Goal: Task Accomplishment & Management: Manage account settings

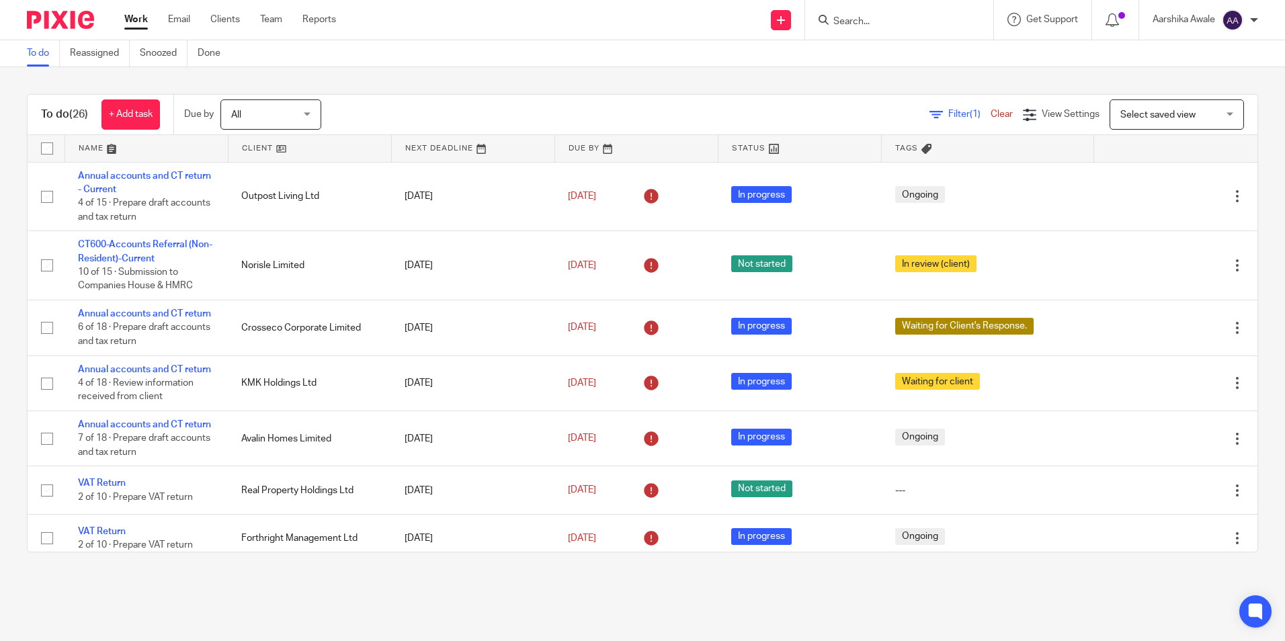
scroll to position [336, 0]
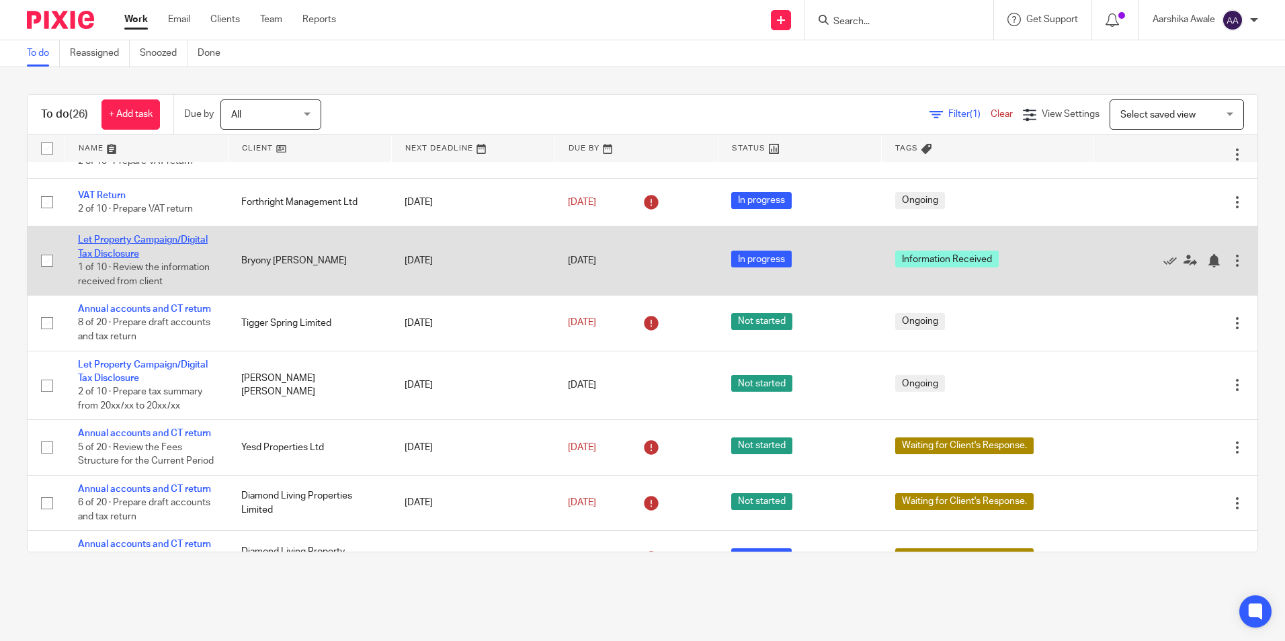
click at [144, 258] on link "Let Property Campaign/Digital Tax Disclosure" at bounding box center [143, 246] width 130 height 23
click at [140, 258] on link "Let Property Campaign/Digital Tax Disclosure" at bounding box center [143, 246] width 130 height 23
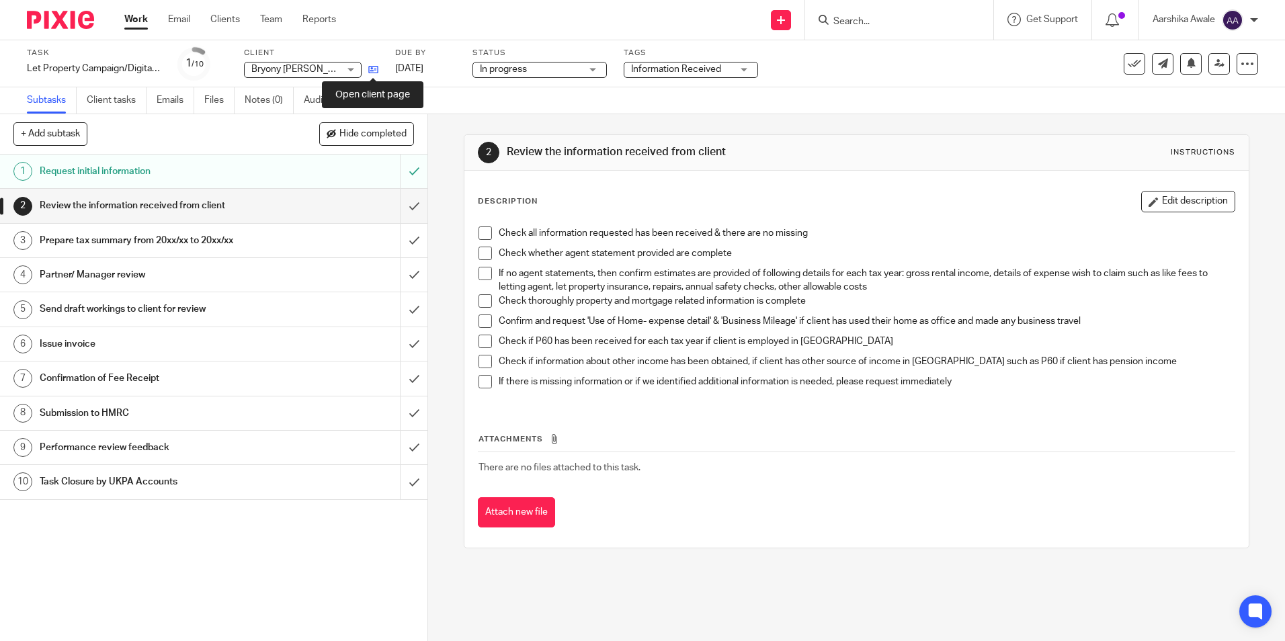
click at [374, 69] on icon at bounding box center [373, 70] width 10 height 10
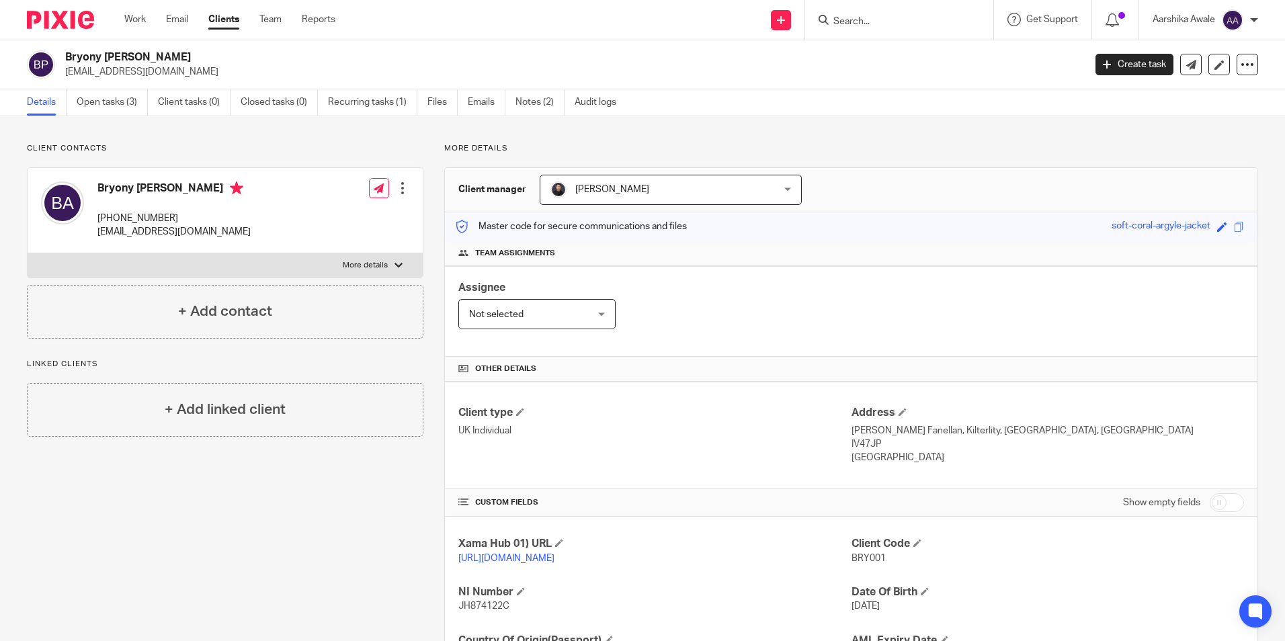
drag, startPoint x: 64, startPoint y: 53, endPoint x: 204, endPoint y: 58, distance: 140.6
click at [204, 58] on div "Bryony [PERSON_NAME] [EMAIL_ADDRESS][DOMAIN_NAME]" at bounding box center [551, 64] width 1049 height 28
copy h2 "Bryony [PERSON_NAME]"
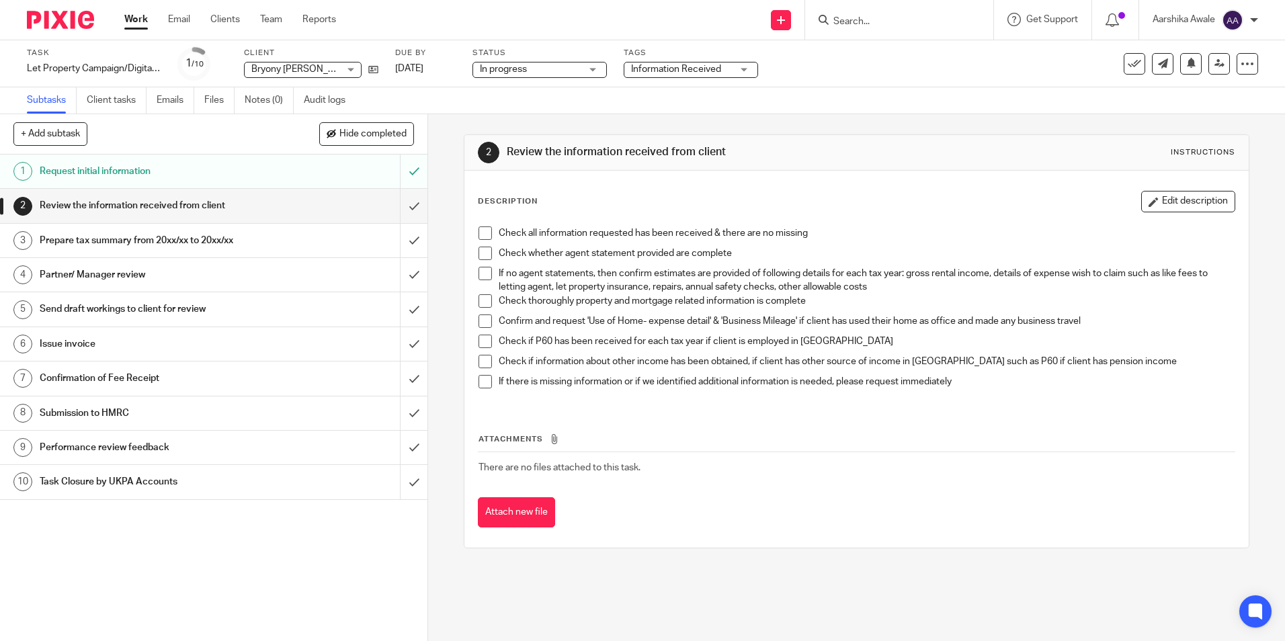
click at [73, 14] on img at bounding box center [60, 20] width 67 height 18
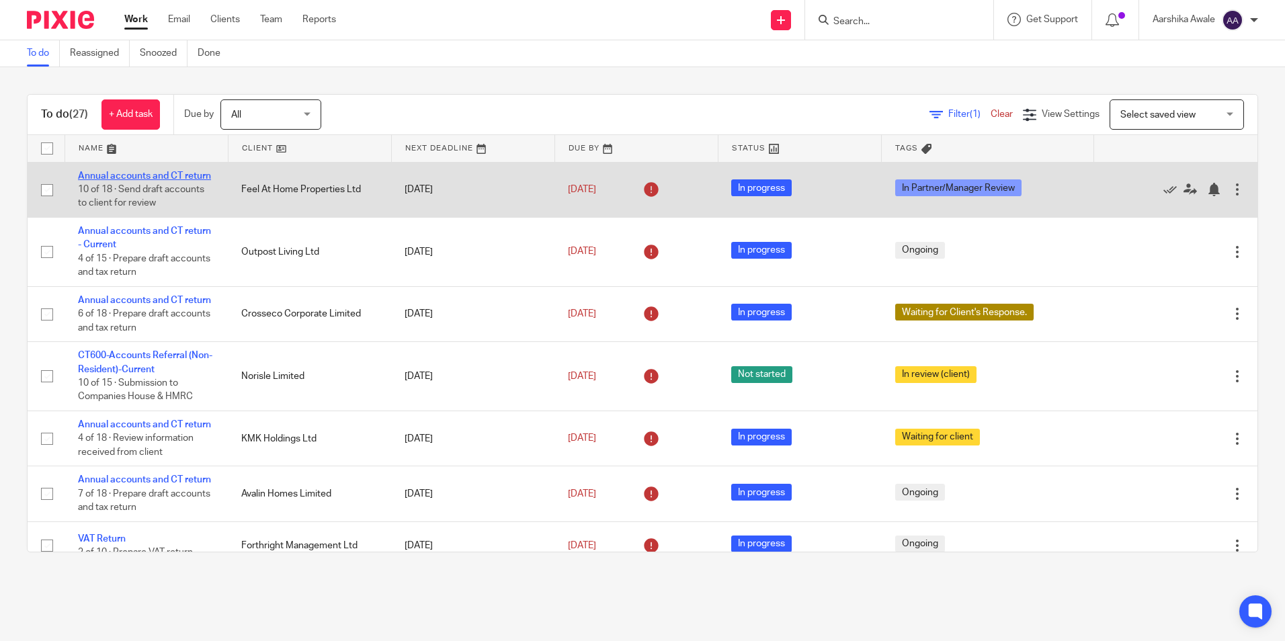
click at [162, 173] on link "Annual accounts and CT return" at bounding box center [144, 175] width 133 height 9
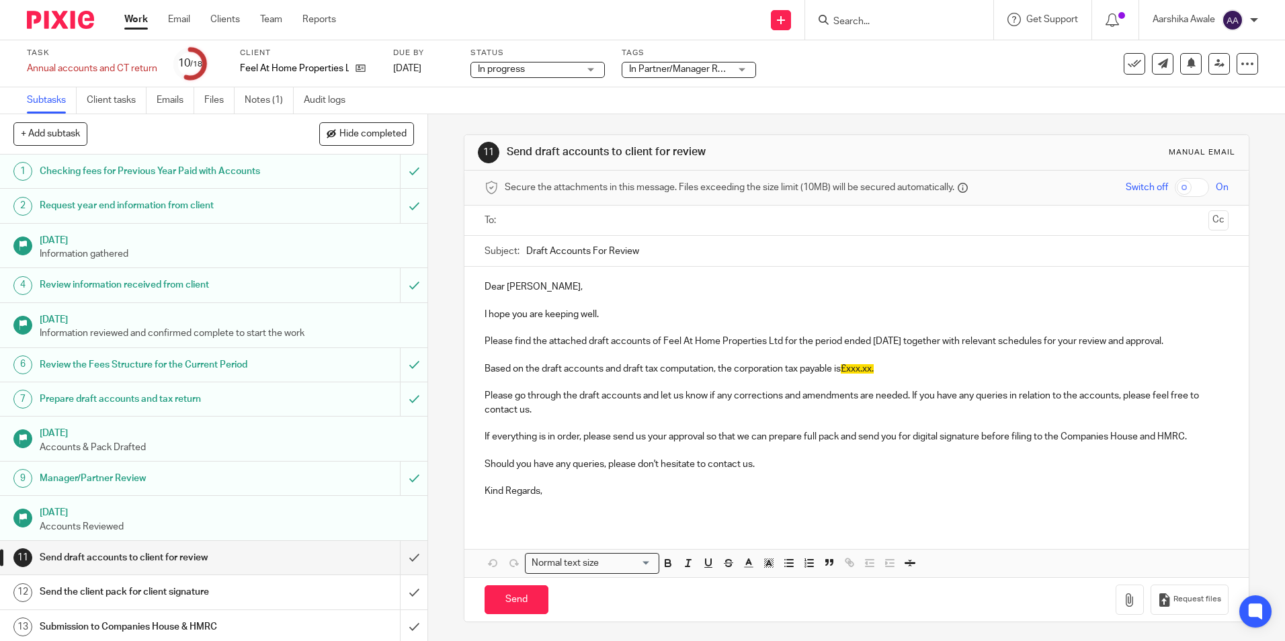
click at [674, 71] on span "In Partner/Manager Review" at bounding box center [685, 69] width 113 height 9
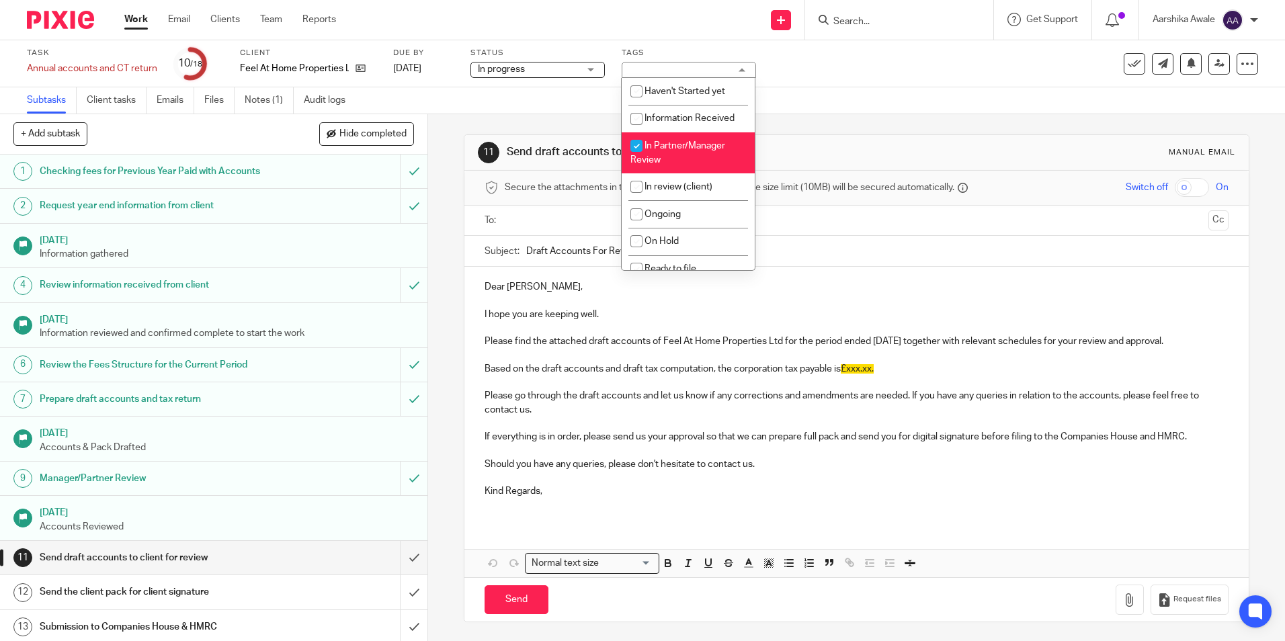
click at [679, 154] on li "In Partner/Manager Review" at bounding box center [688, 152] width 133 height 41
checkbox input "false"
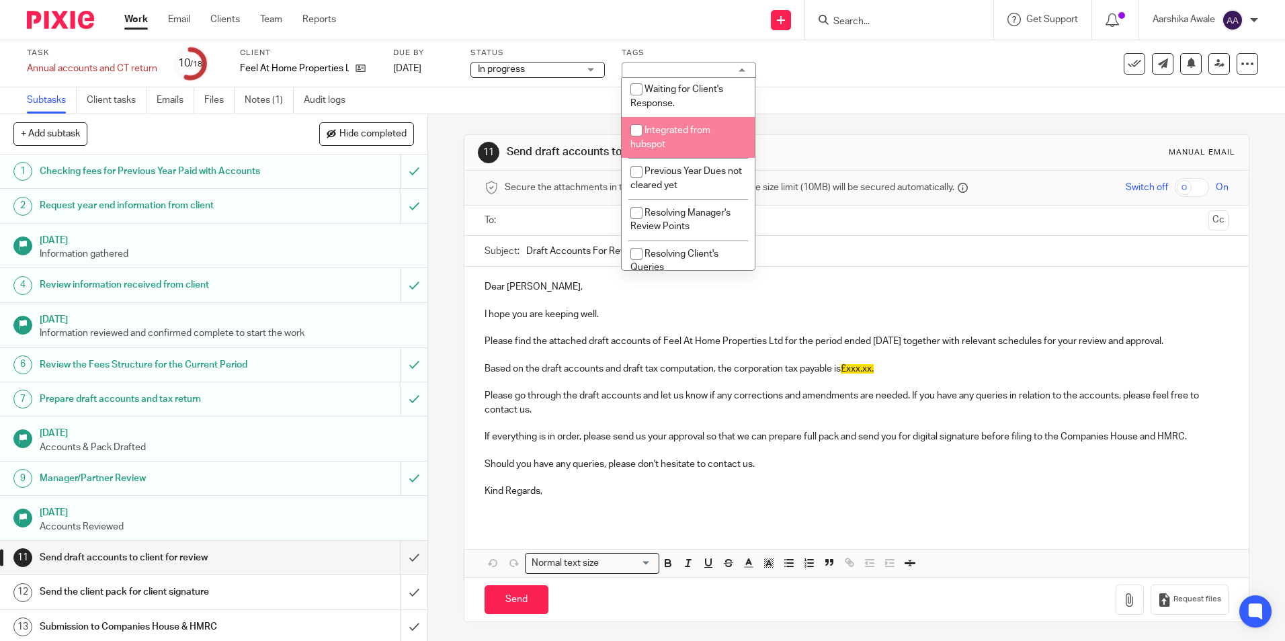
scroll to position [300, 0]
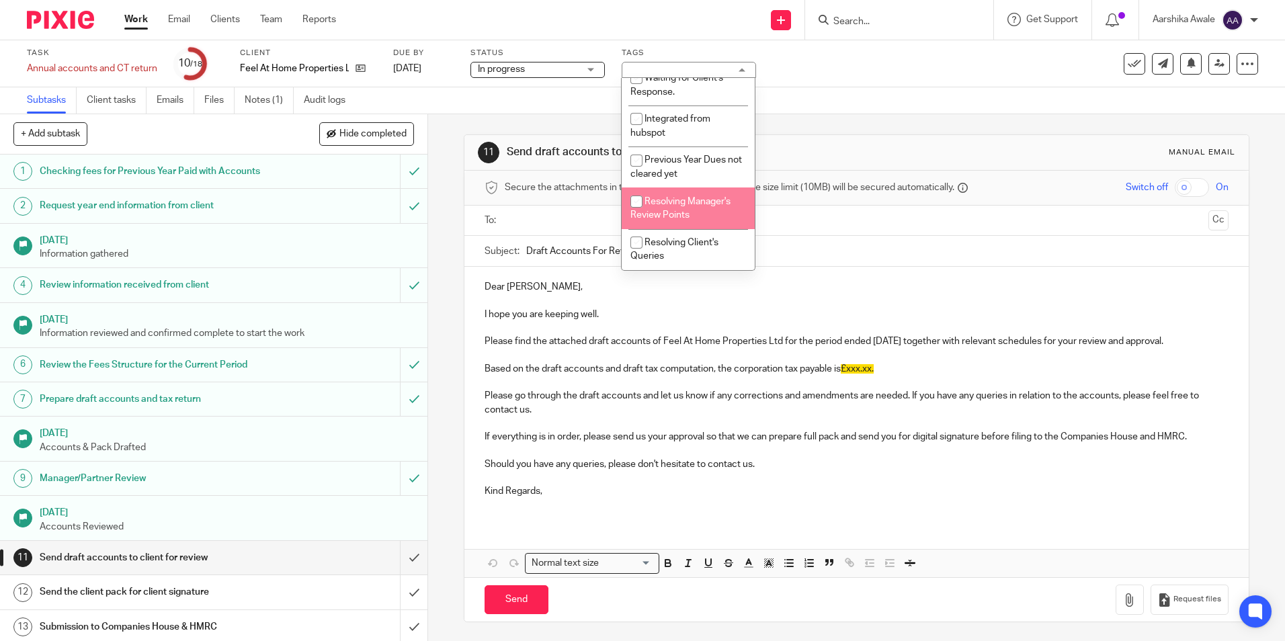
click at [730, 206] on span "Resolving Manager's Review Points" at bounding box center [681, 209] width 100 height 24
checkbox input "true"
click at [823, 104] on div "Subtasks Client tasks Emails Files Notes (1) Audit logs" at bounding box center [642, 100] width 1285 height 27
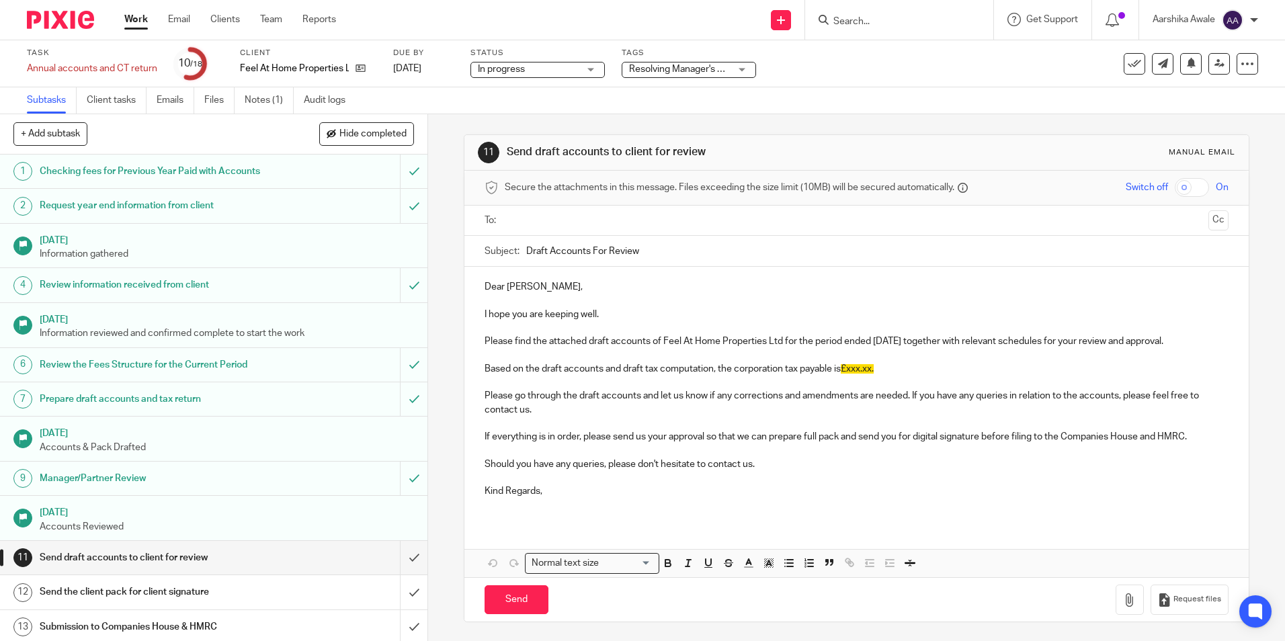
scroll to position [134, 0]
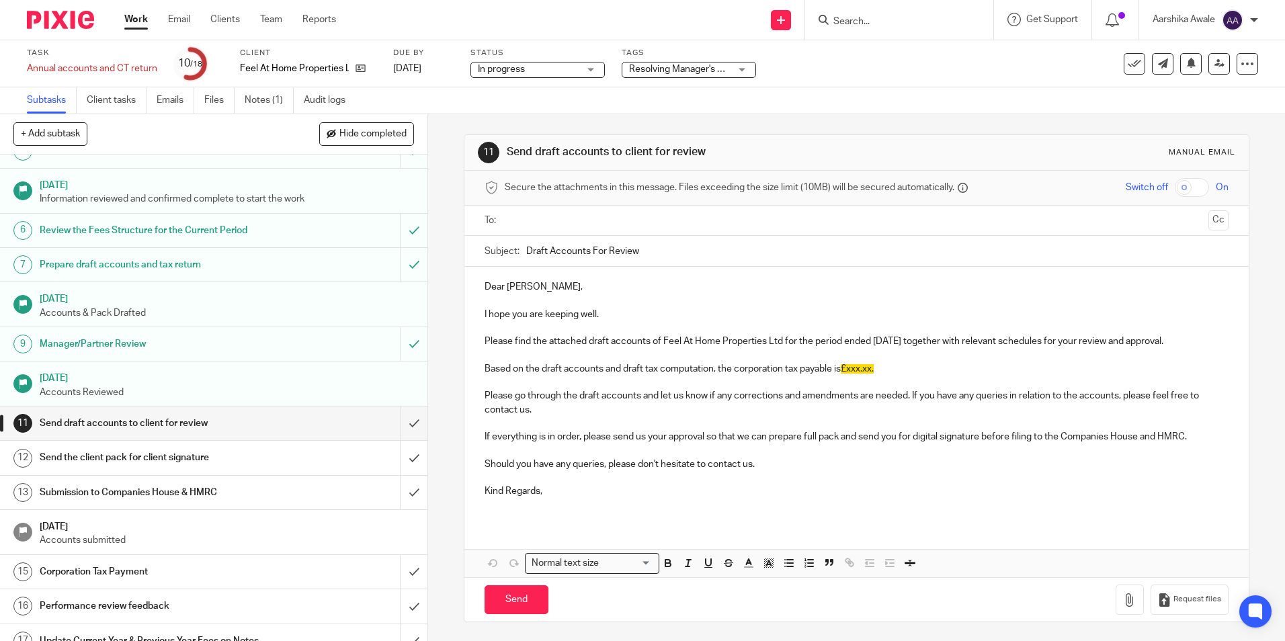
click at [42, 21] on img at bounding box center [60, 20] width 67 height 18
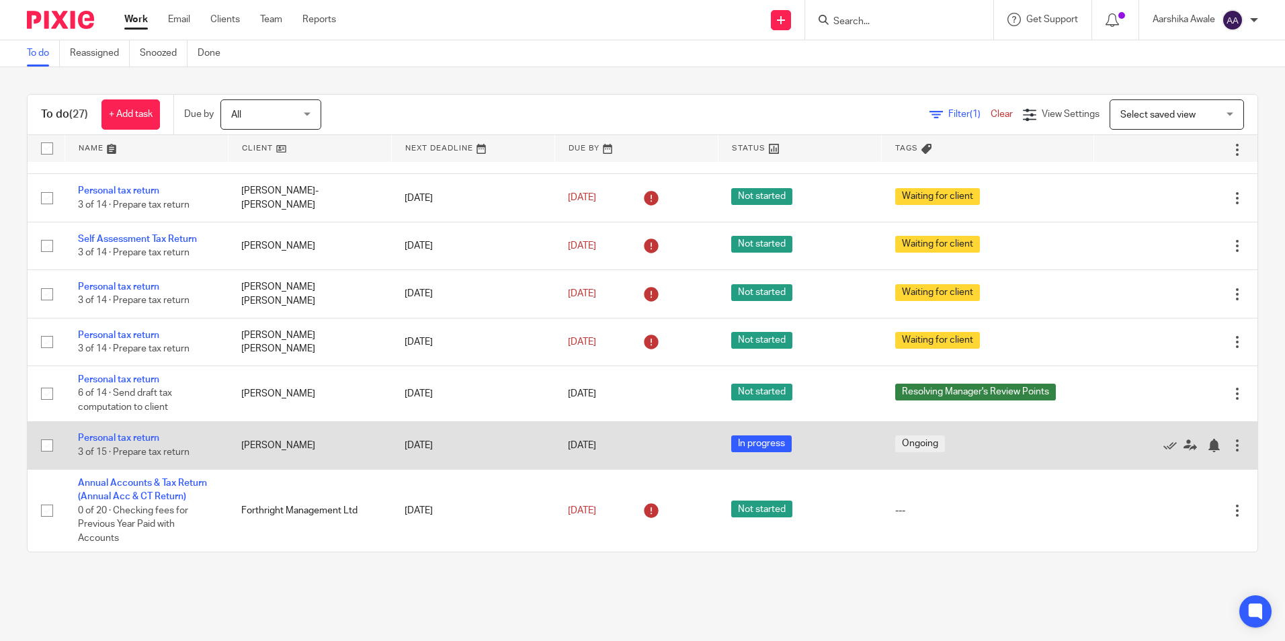
scroll to position [1293, 0]
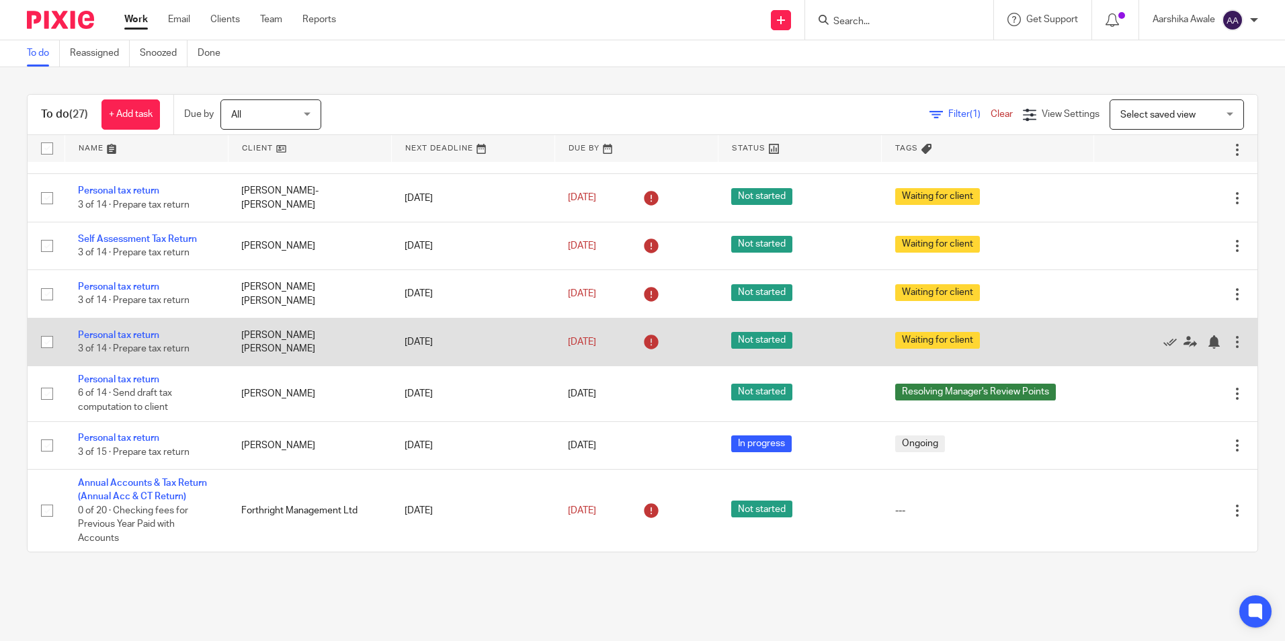
click at [265, 338] on td "[PERSON_NAME] [PERSON_NAME]" at bounding box center [309, 342] width 163 height 48
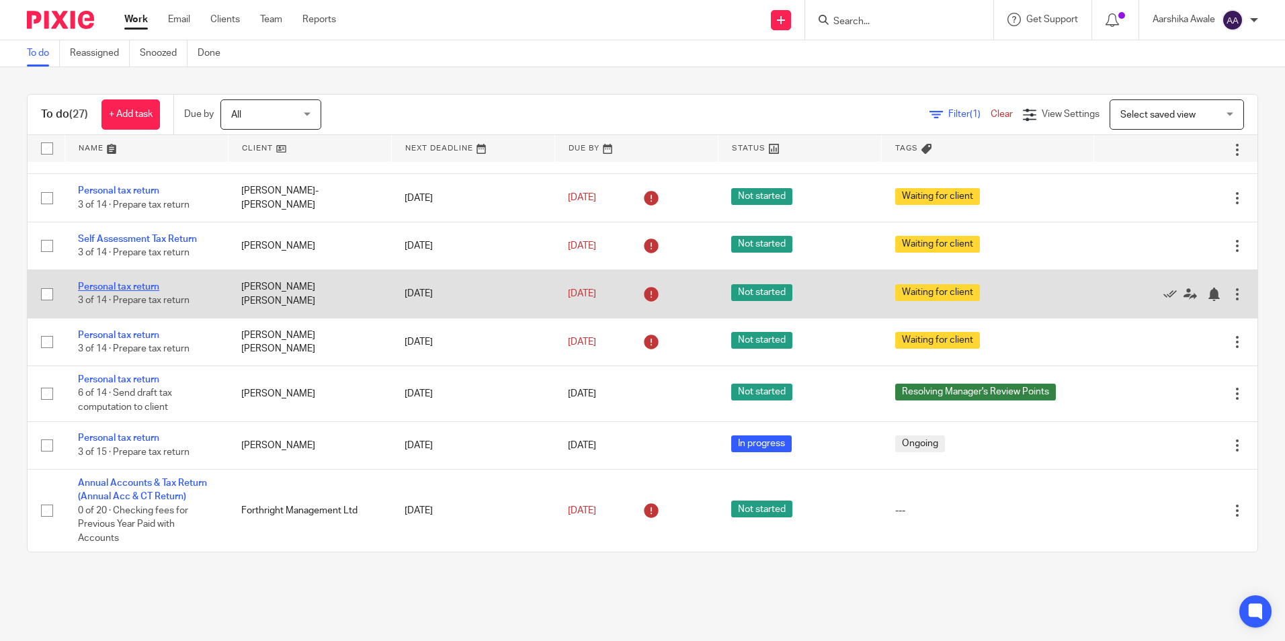
click at [117, 284] on link "Personal tax return" at bounding box center [118, 286] width 81 height 9
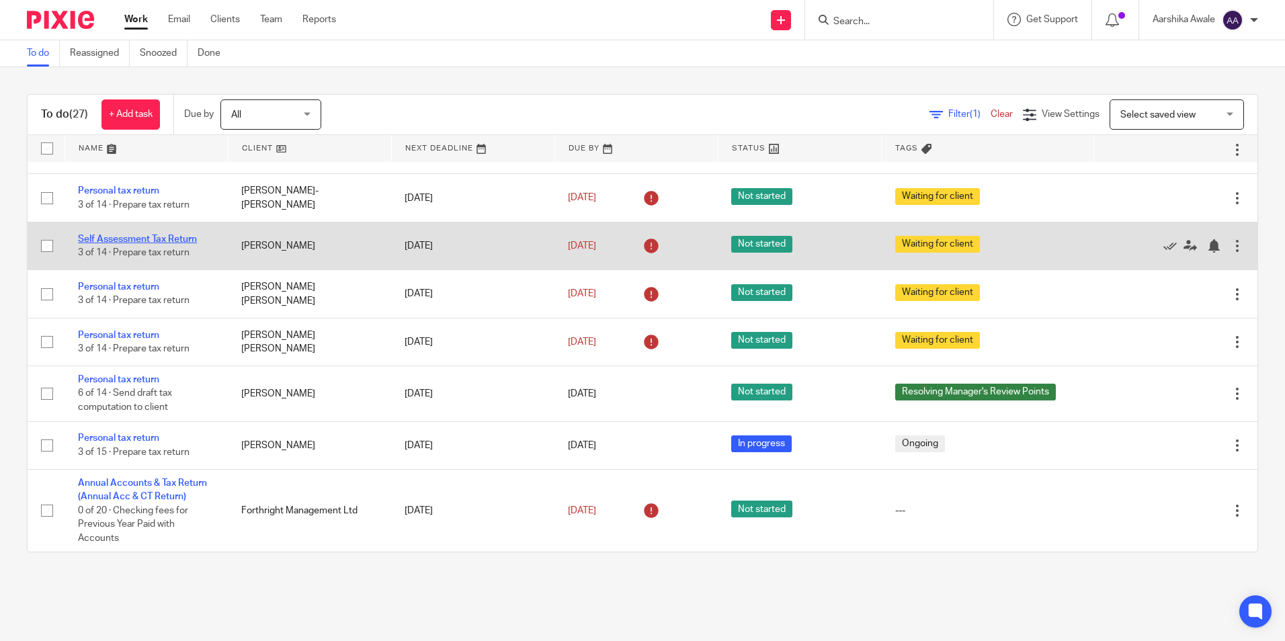
click at [116, 235] on link "Self Assessment Tax Return" at bounding box center [137, 239] width 119 height 9
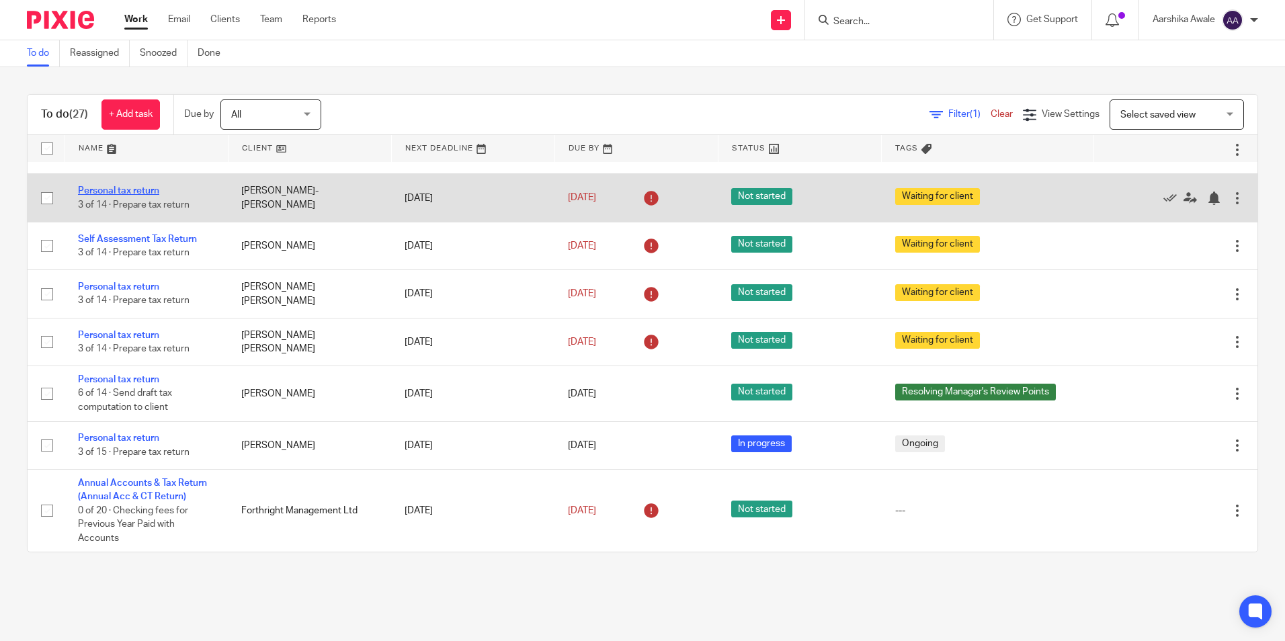
click at [130, 189] on link "Personal tax return" at bounding box center [118, 190] width 81 height 9
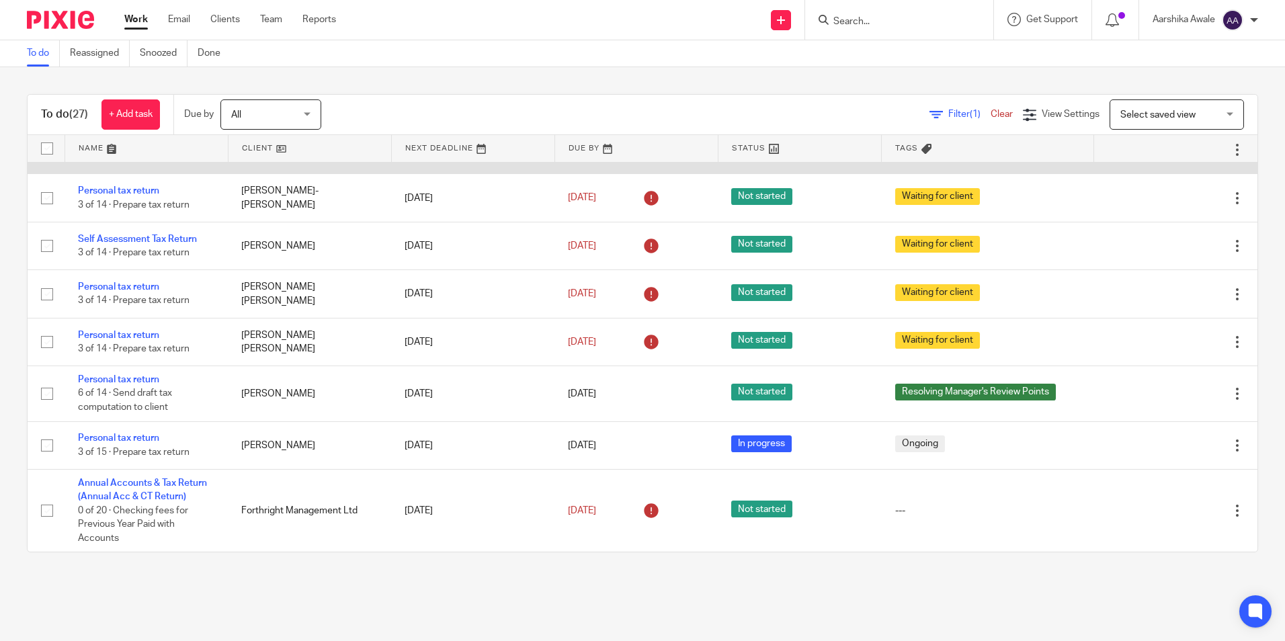
click at [145, 148] on link "Personal tax return" at bounding box center [118, 142] width 81 height 9
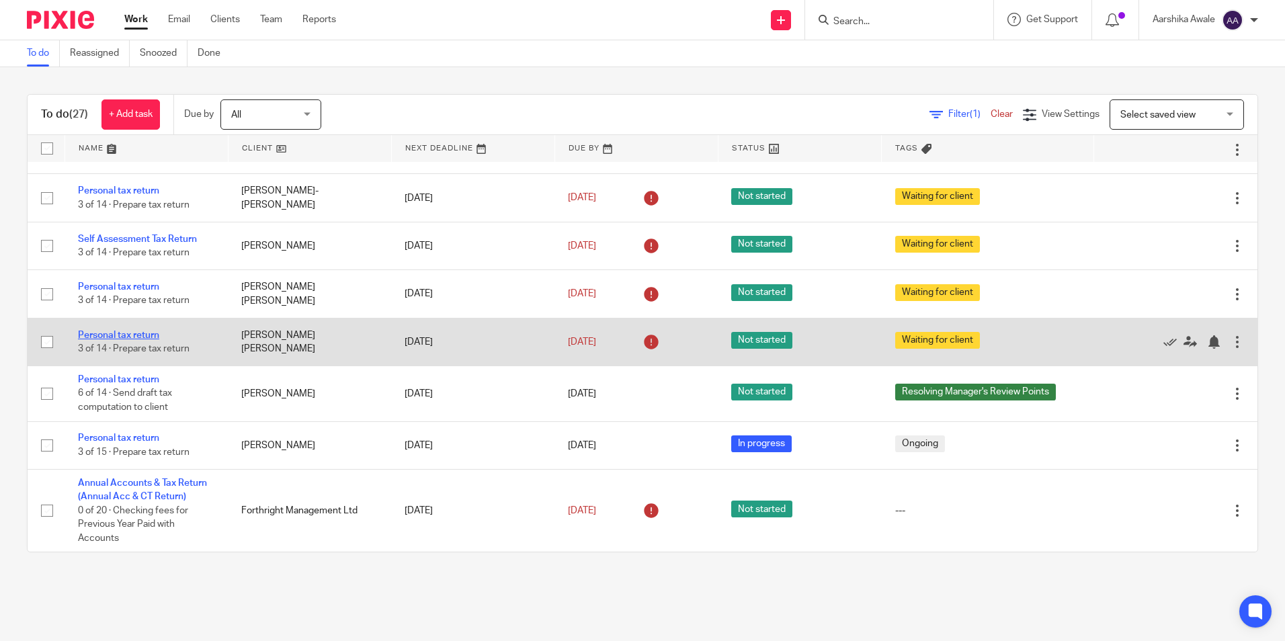
click at [85, 340] on link "Personal tax return" at bounding box center [118, 335] width 81 height 9
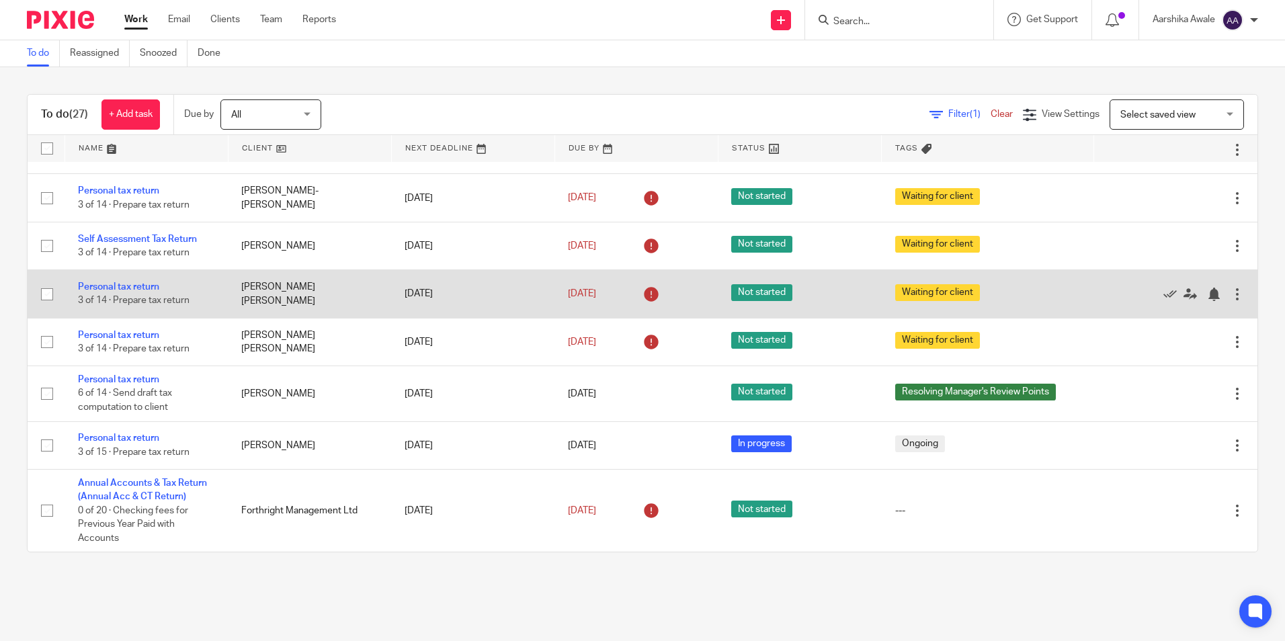
scroll to position [1293, 0]
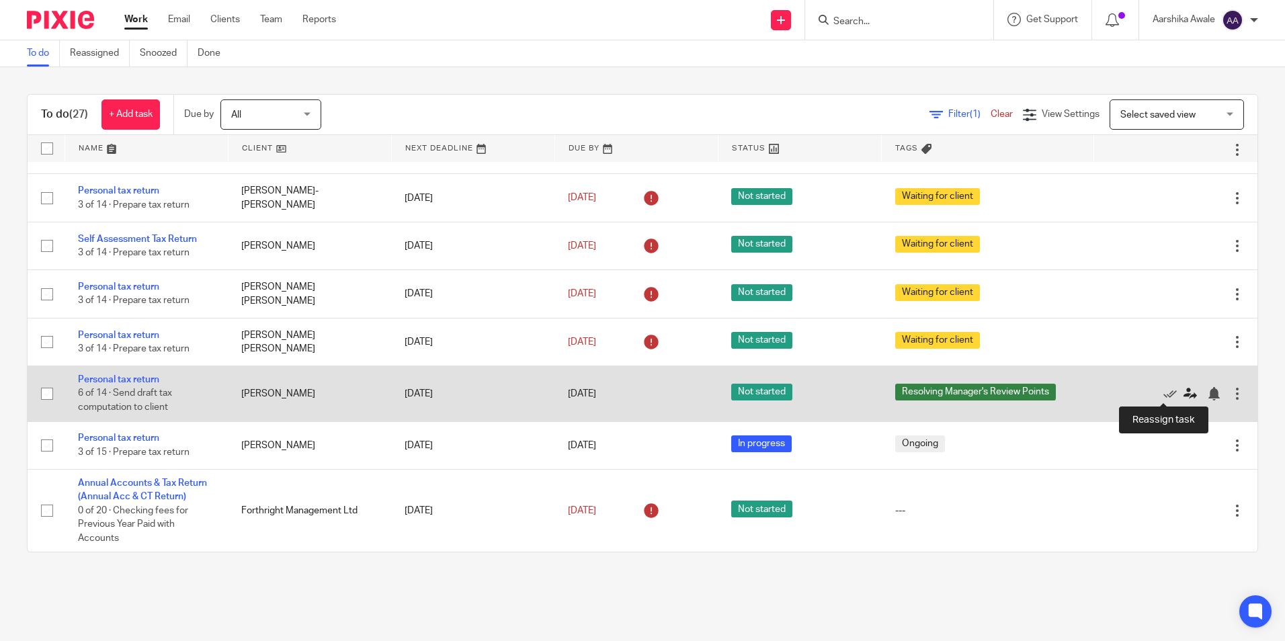
click at [1184, 395] on icon at bounding box center [1190, 393] width 13 height 13
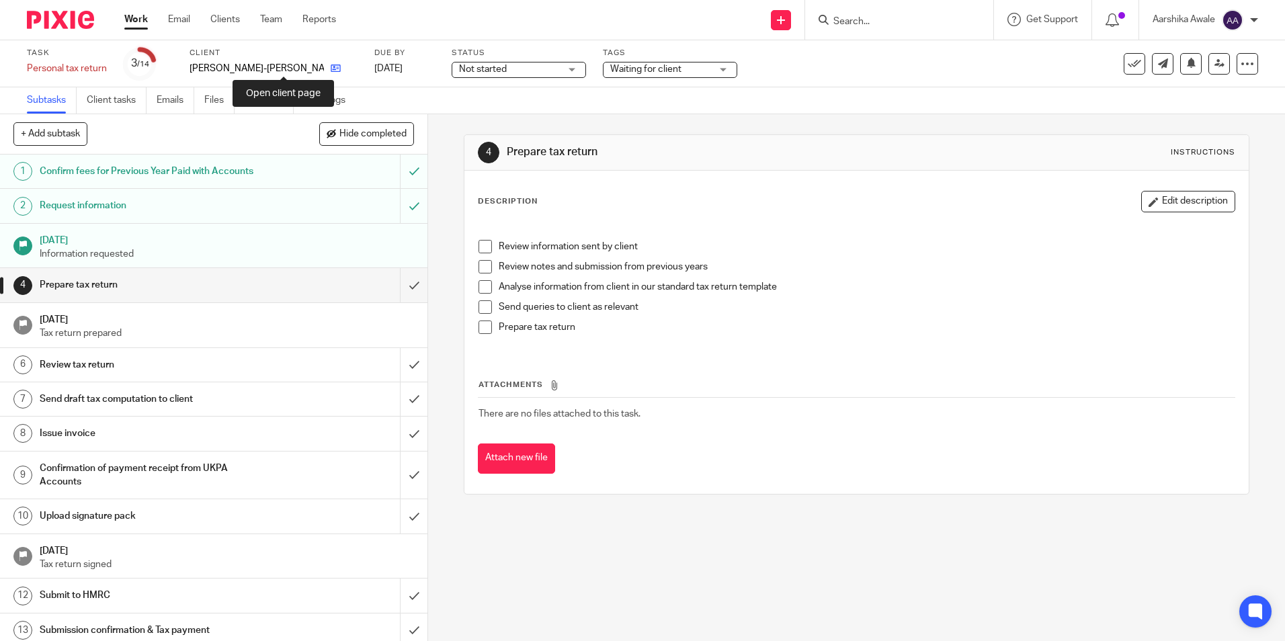
click at [331, 65] on icon at bounding box center [336, 68] width 10 height 10
click at [329, 71] on icon at bounding box center [334, 68] width 10 height 10
click at [301, 66] on link at bounding box center [309, 68] width 17 height 13
click at [308, 68] on icon at bounding box center [313, 68] width 10 height 10
click at [329, 67] on icon at bounding box center [334, 68] width 10 height 10
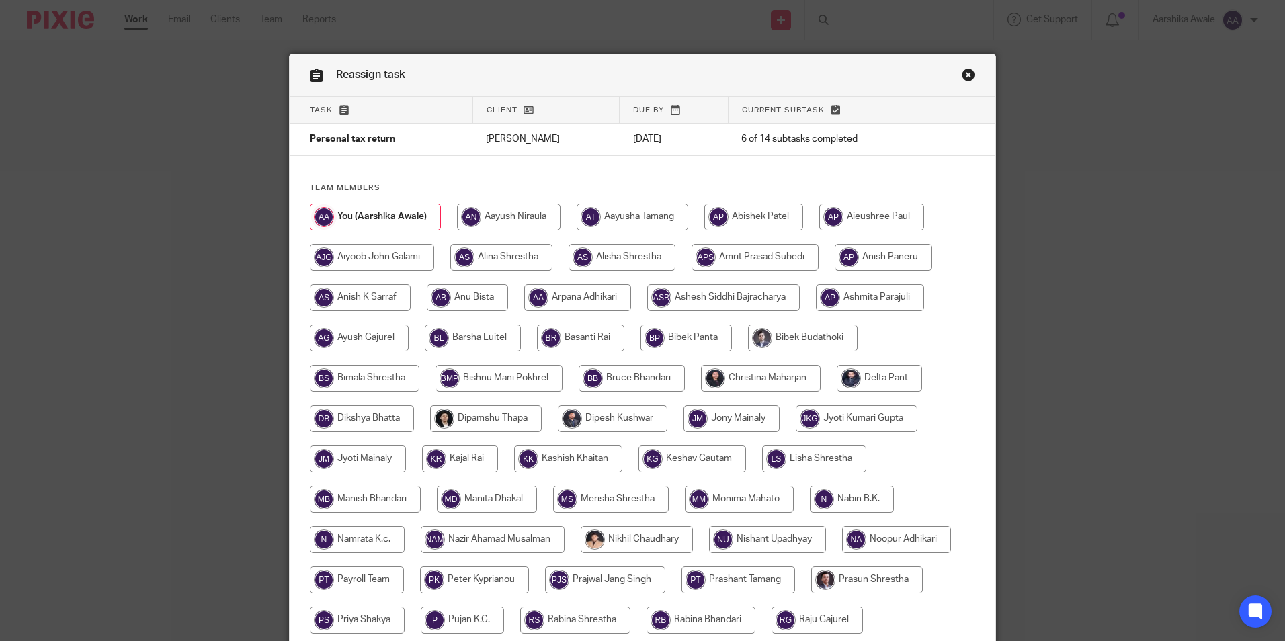
scroll to position [67, 0]
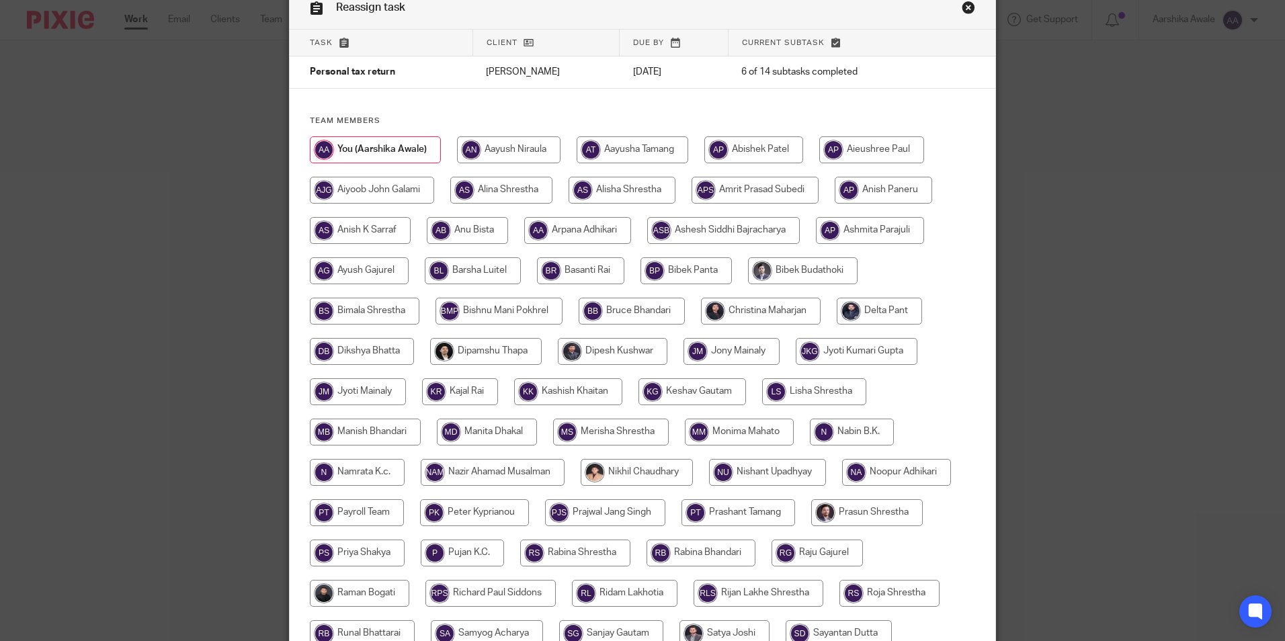
click at [709, 311] on input "radio" at bounding box center [761, 311] width 120 height 27
radio input "true"
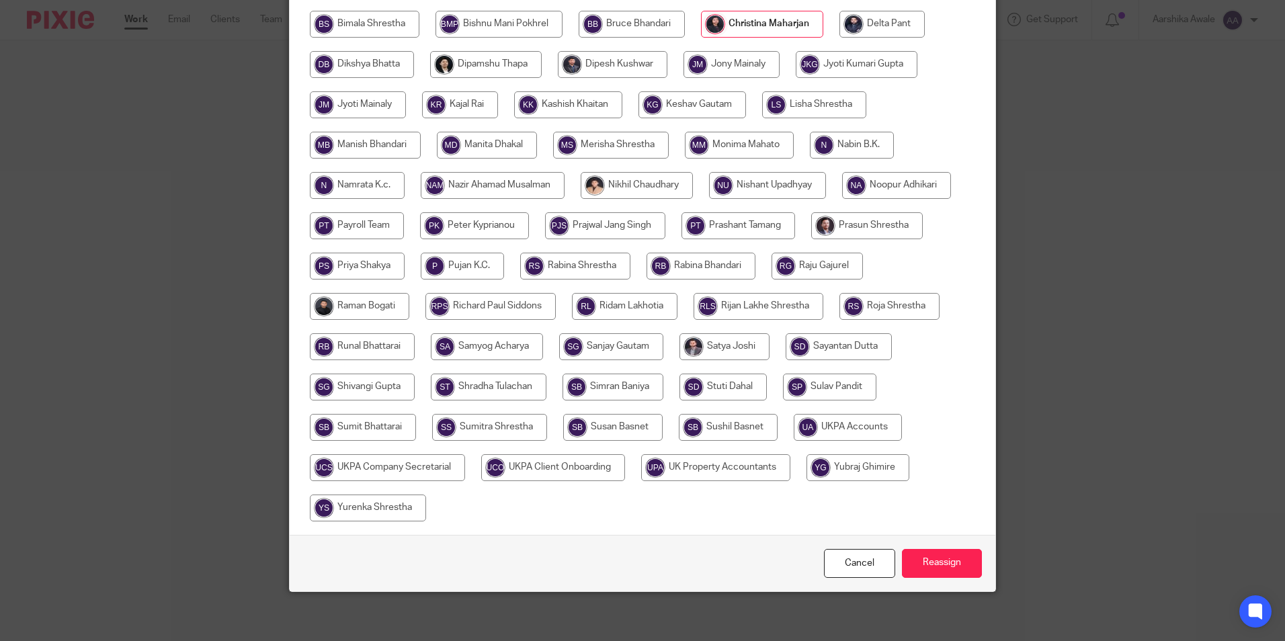
scroll to position [359, 0]
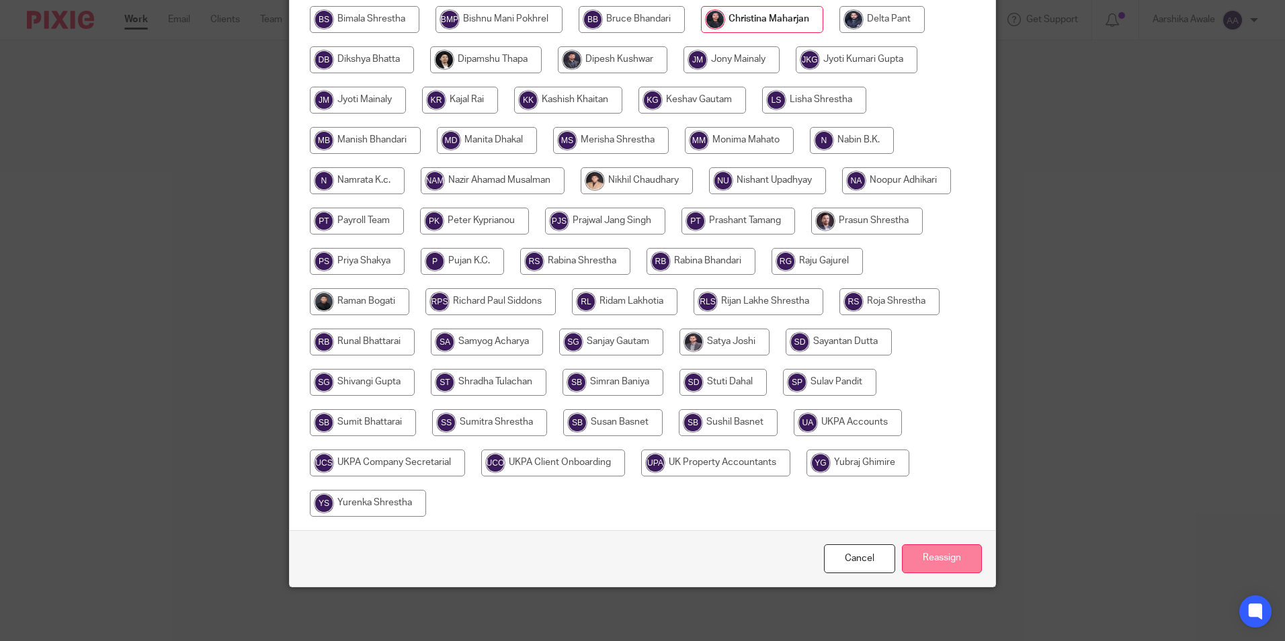
click at [943, 560] on input "Reassign" at bounding box center [942, 559] width 80 height 29
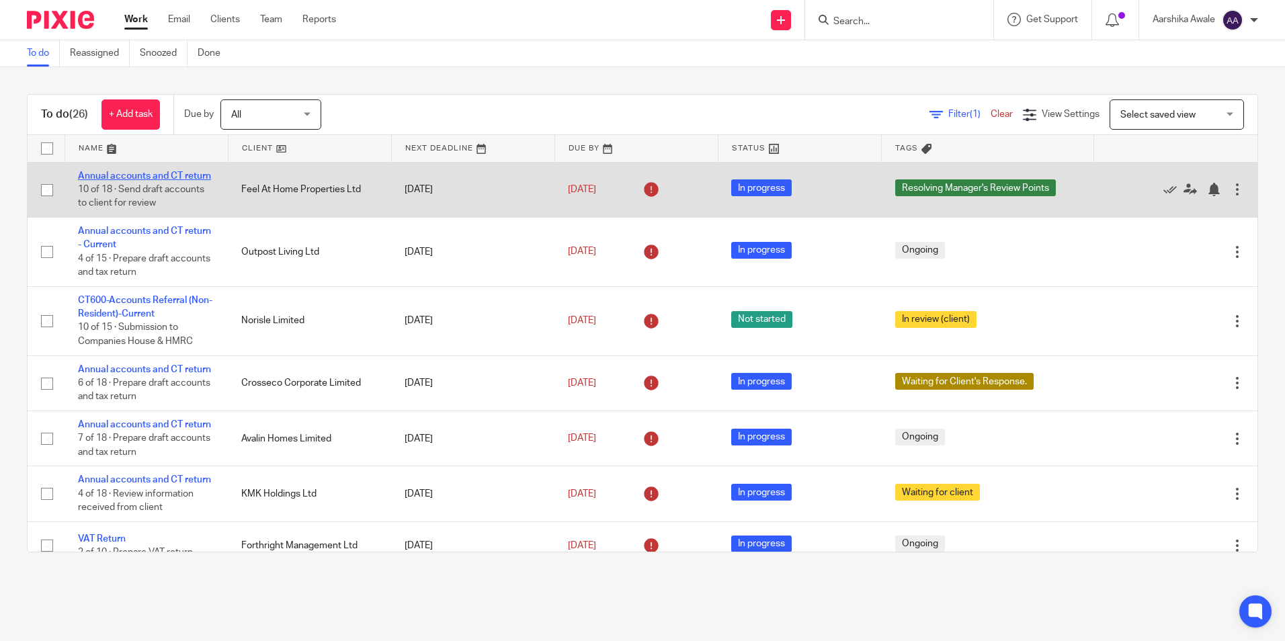
click at [126, 177] on link "Annual accounts and CT return" at bounding box center [144, 175] width 133 height 9
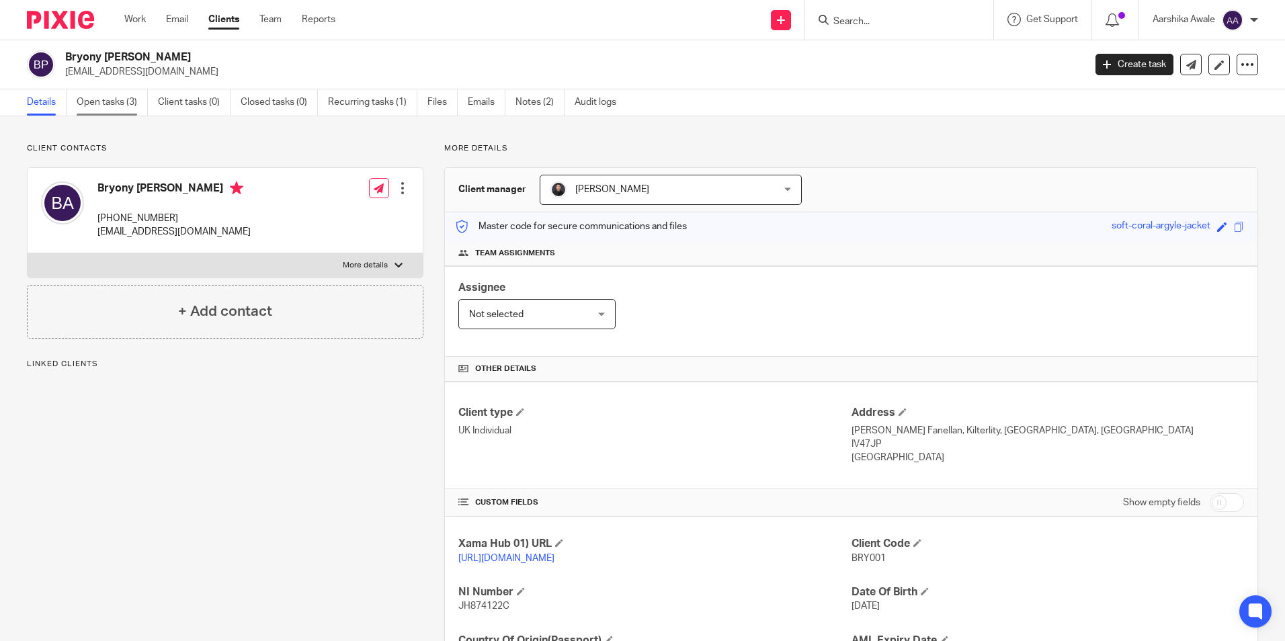
click at [104, 108] on link "Open tasks (3)" at bounding box center [112, 102] width 71 height 26
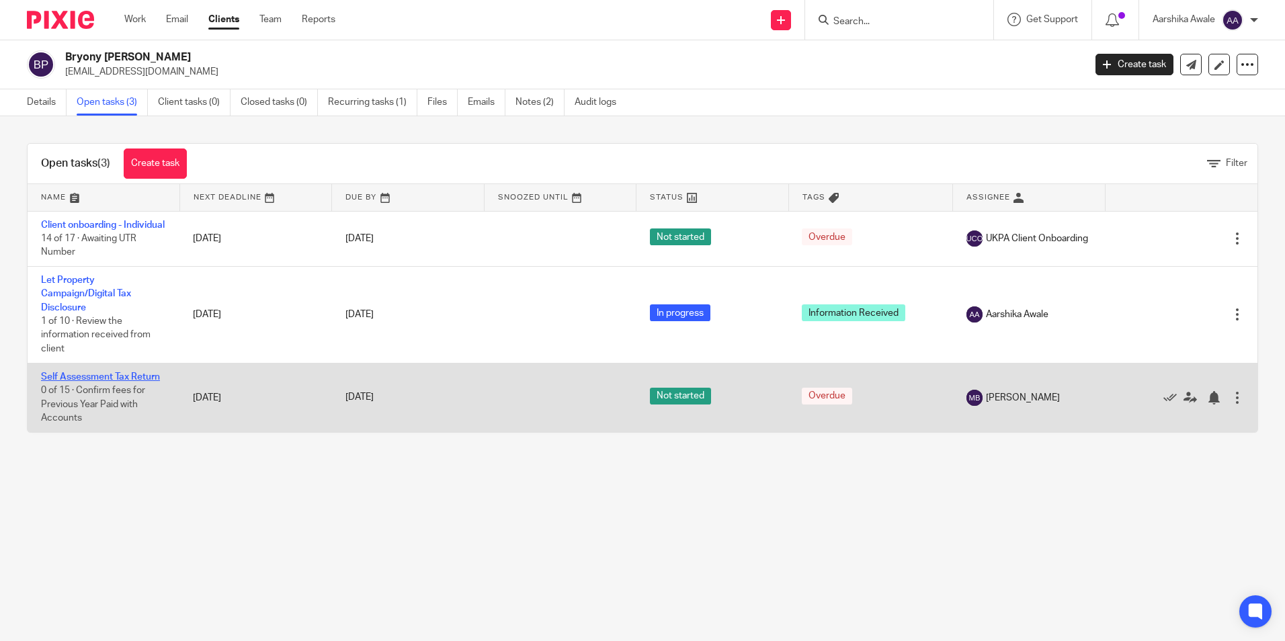
click at [84, 382] on link "Self Assessment Tax Return" at bounding box center [100, 376] width 119 height 9
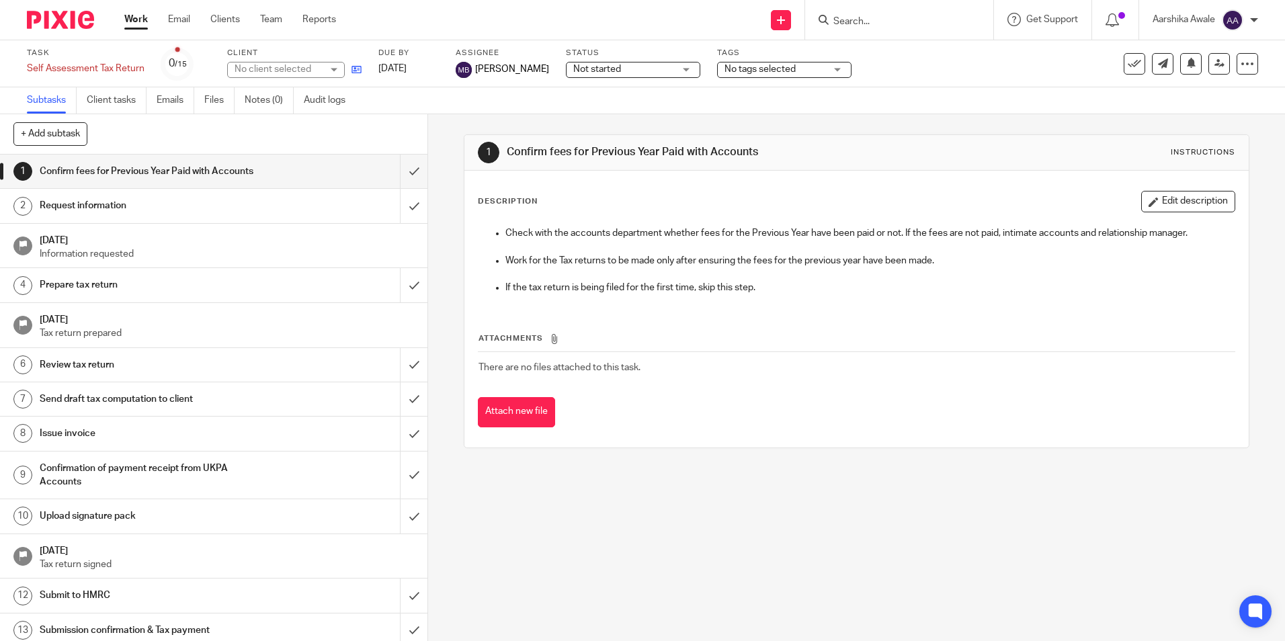
click at [351, 72] on link at bounding box center [353, 69] width 17 height 13
click at [465, 157] on div "1 Confirm fees for Previous Year Paid with Accounts Instructions" at bounding box center [857, 153] width 784 height 36
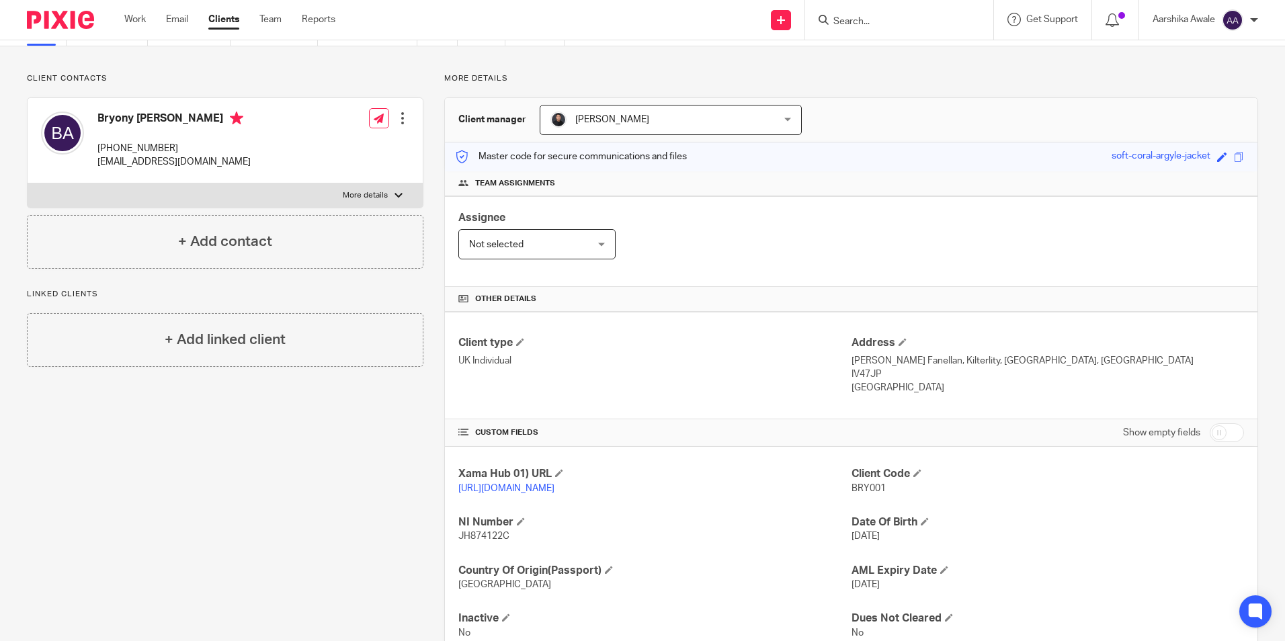
scroll to position [130, 0]
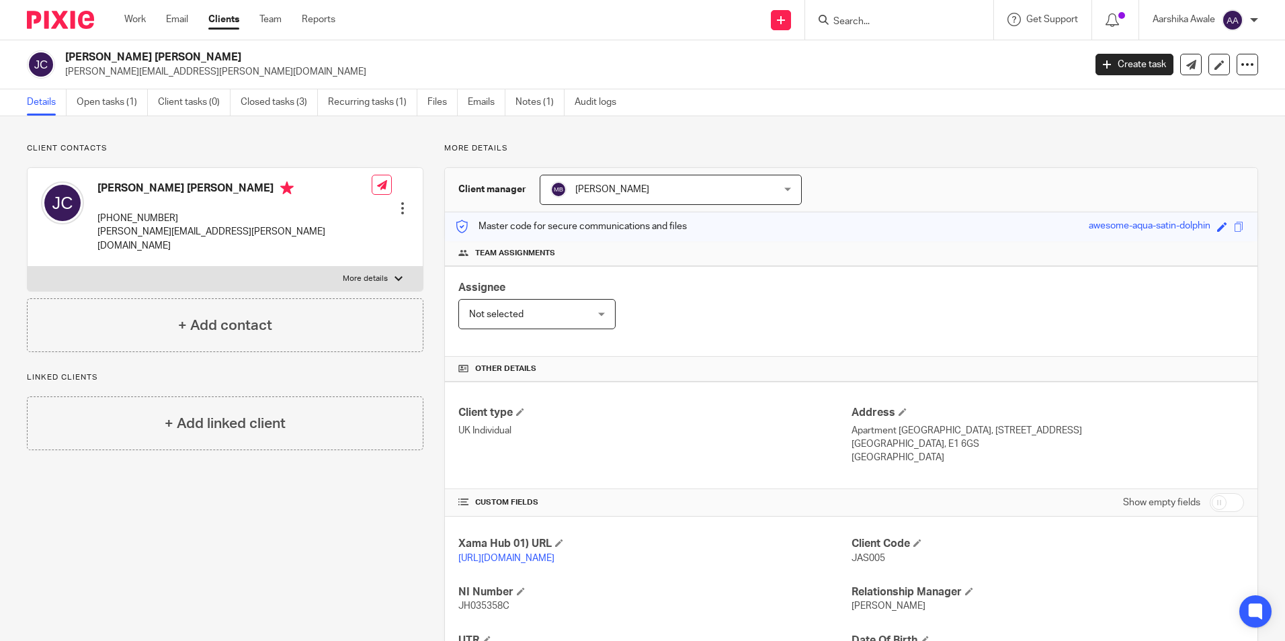
scroll to position [165, 0]
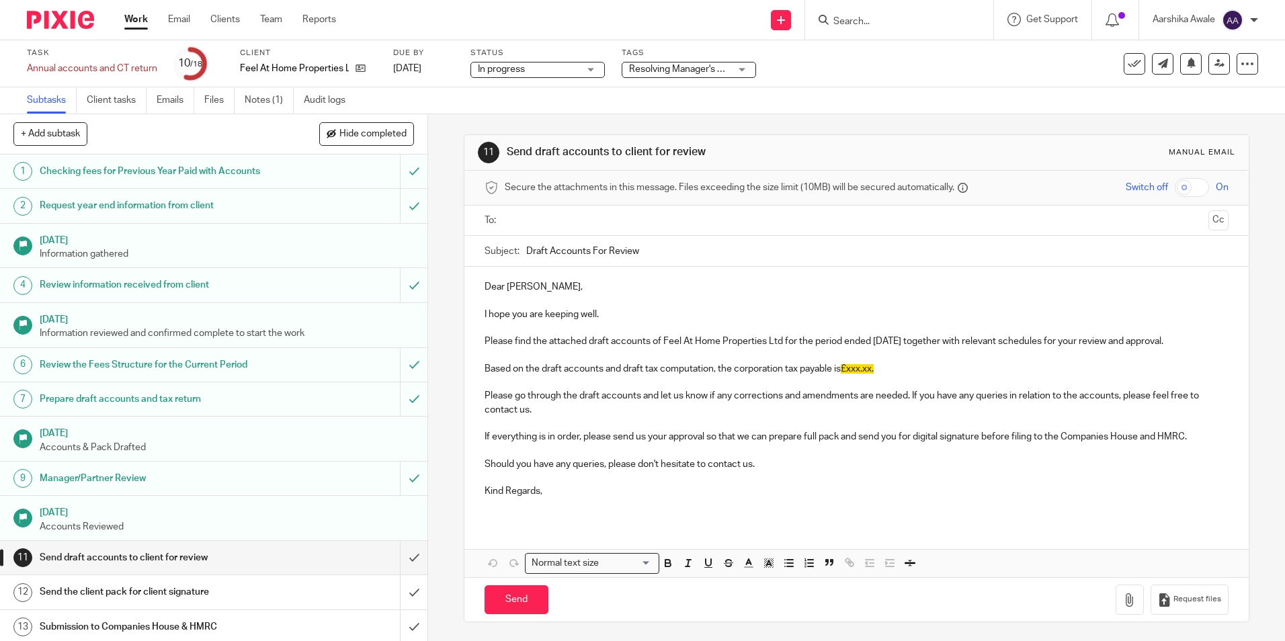
scroll to position [1, 0]
click at [364, 68] on icon at bounding box center [361, 68] width 10 height 10
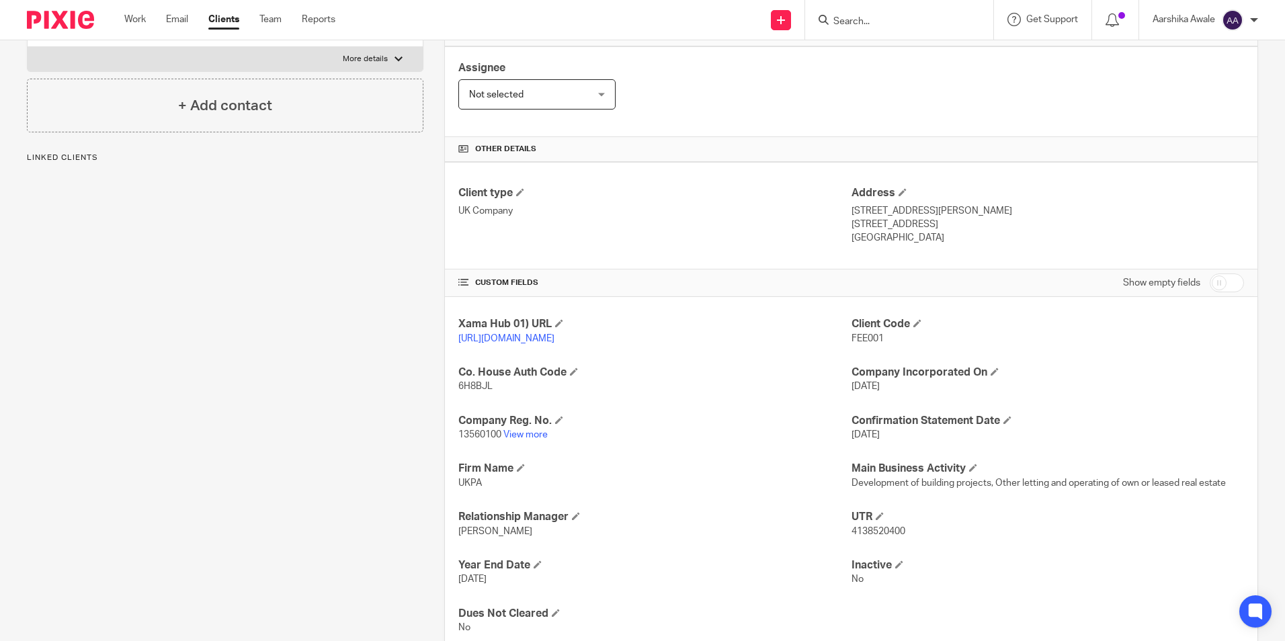
scroll to position [275, 0]
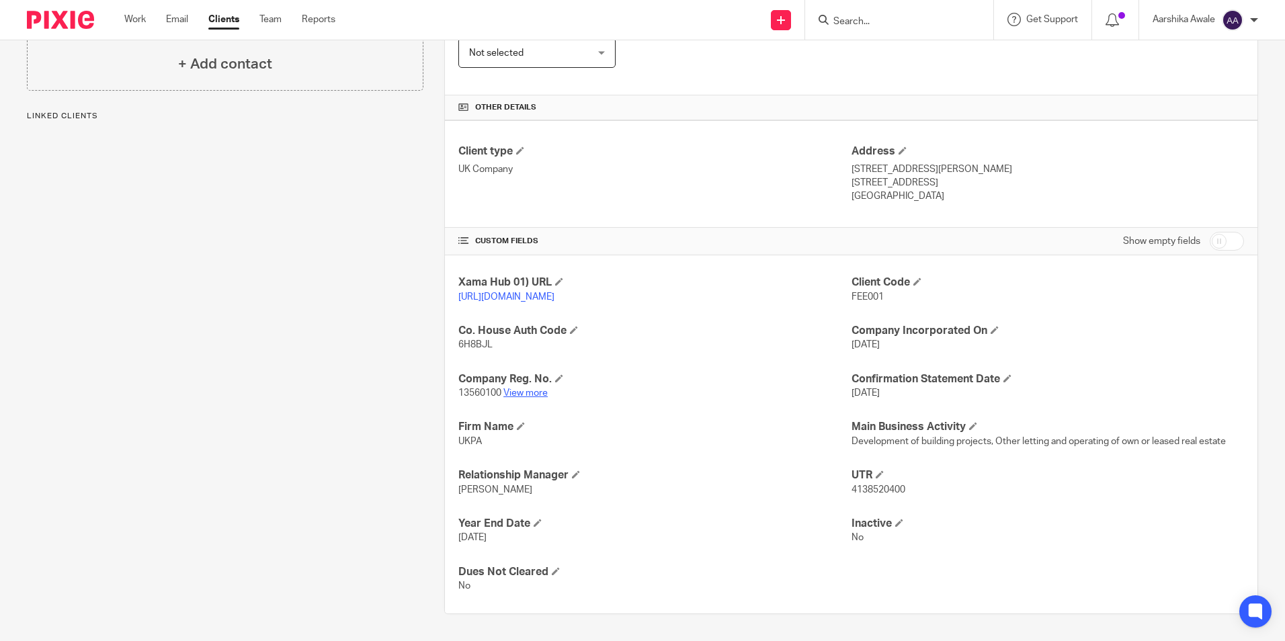
click at [534, 393] on link "View more" at bounding box center [526, 393] width 44 height 9
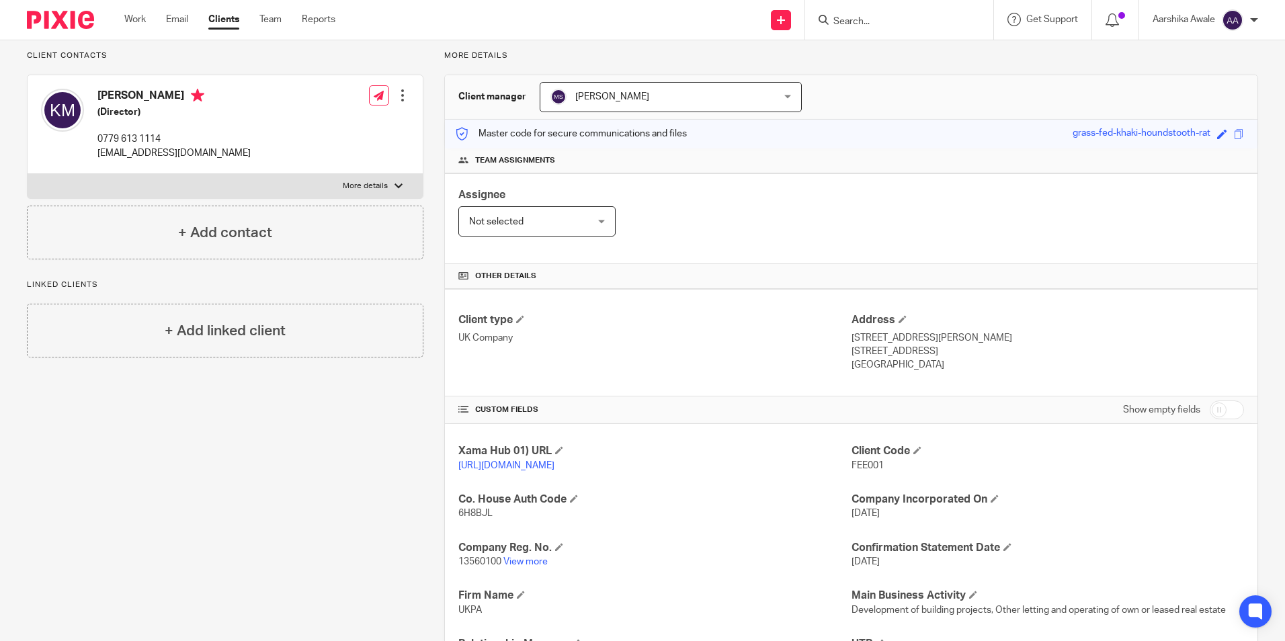
scroll to position [0, 0]
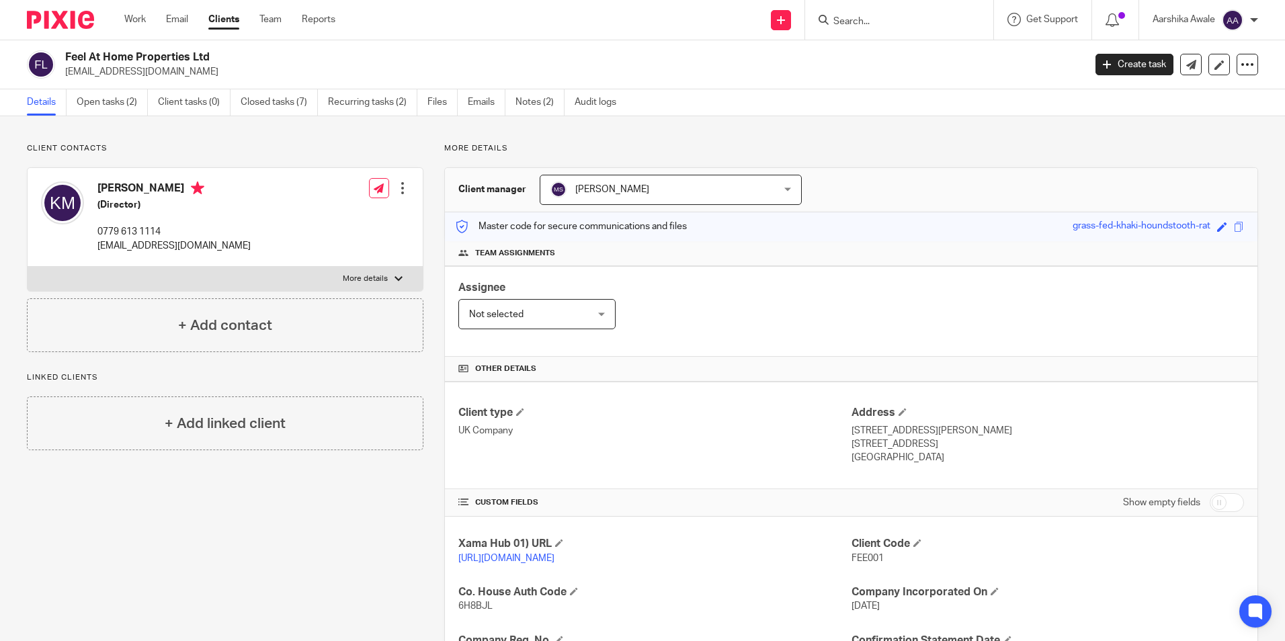
click at [900, 14] on form at bounding box center [903, 19] width 143 height 17
click at [897, 22] on input "Search" at bounding box center [892, 22] width 121 height 12
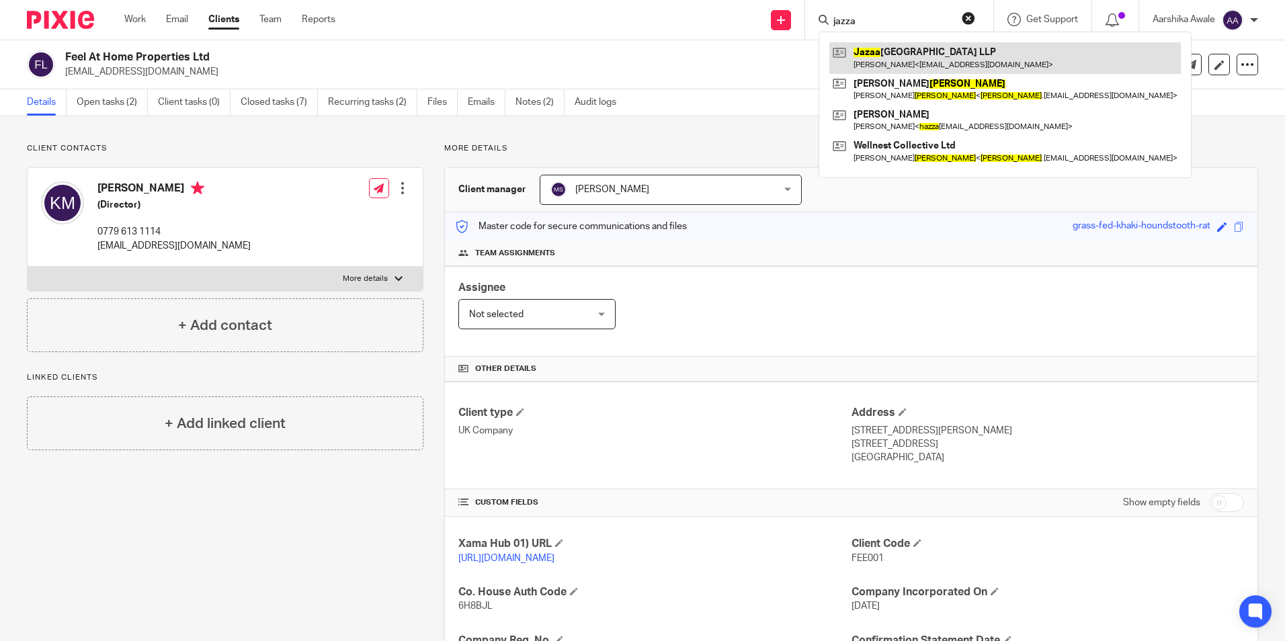
type input "jazza"
click at [895, 51] on link at bounding box center [1006, 57] width 352 height 31
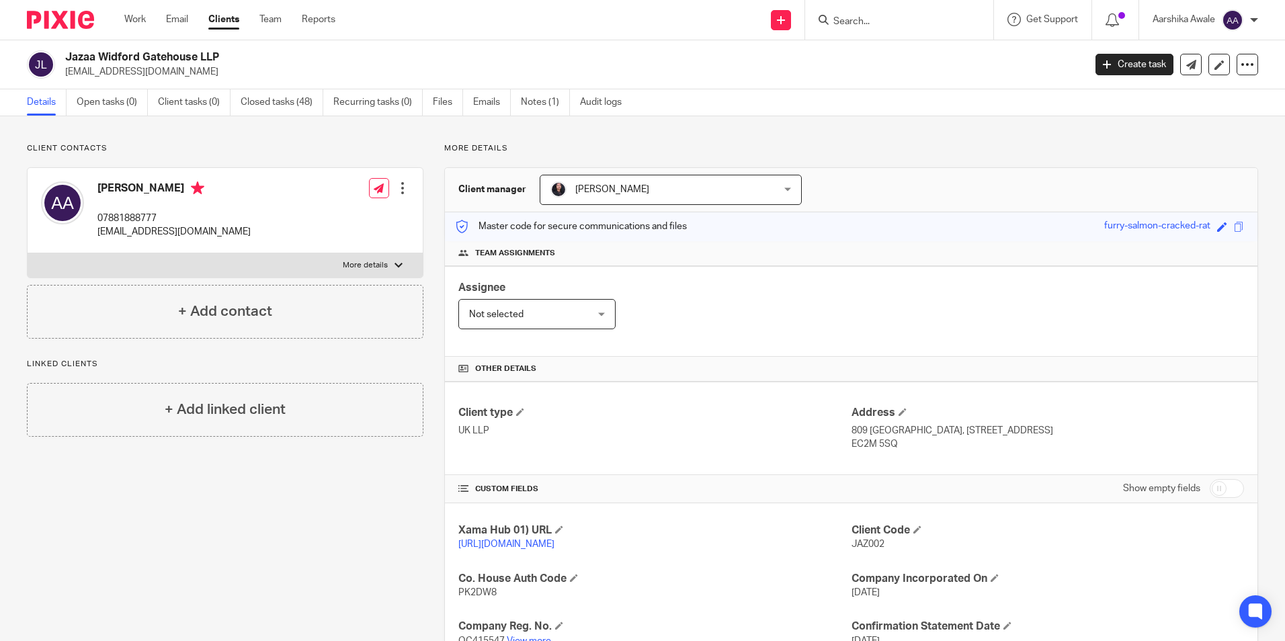
click at [883, 25] on input "Search" at bounding box center [892, 22] width 121 height 12
click at [254, 107] on link "Closed tasks (48)" at bounding box center [282, 102] width 83 height 26
